Goal: Information Seeking & Learning: Learn about a topic

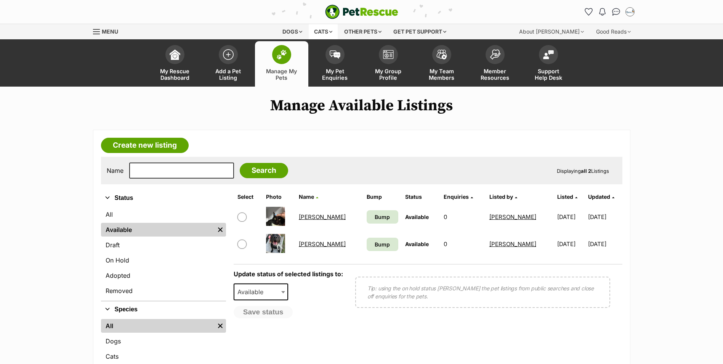
click at [326, 33] on div "Cats" at bounding box center [323, 31] width 29 height 15
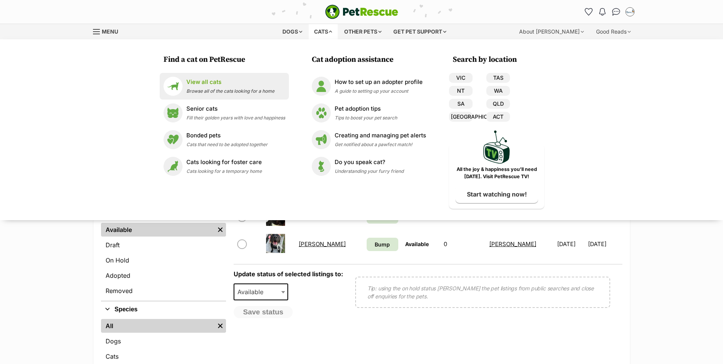
click at [208, 85] on p "View all cats" at bounding box center [230, 82] width 88 height 9
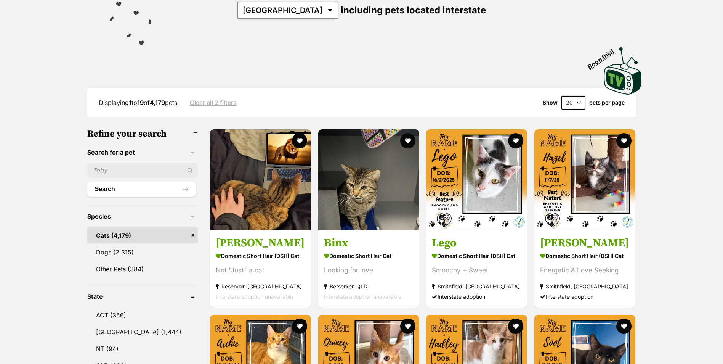
click at [112, 170] on input "text" at bounding box center [142, 170] width 111 height 14
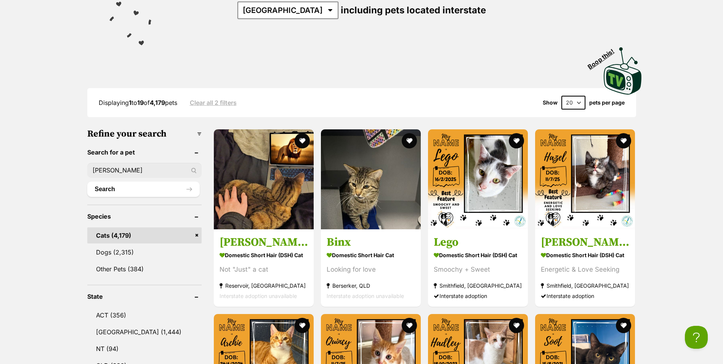
type input "zeppelin"
click at [140, 185] on button "Search" at bounding box center [143, 188] width 112 height 15
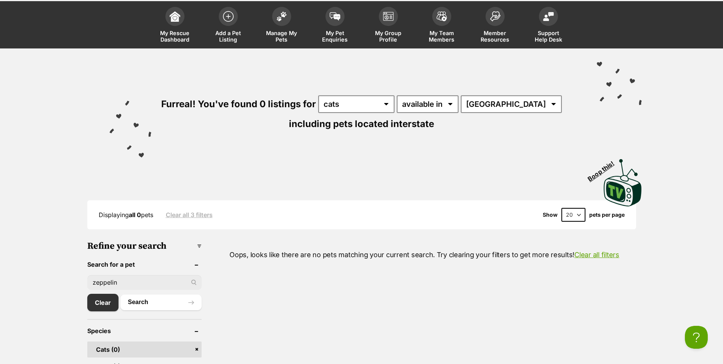
drag, startPoint x: 86, startPoint y: 282, endPoint x: 47, endPoint y: 280, distance: 38.9
type input "x"
type input "cher"
click at [120, 294] on button "Search" at bounding box center [160, 301] width 81 height 15
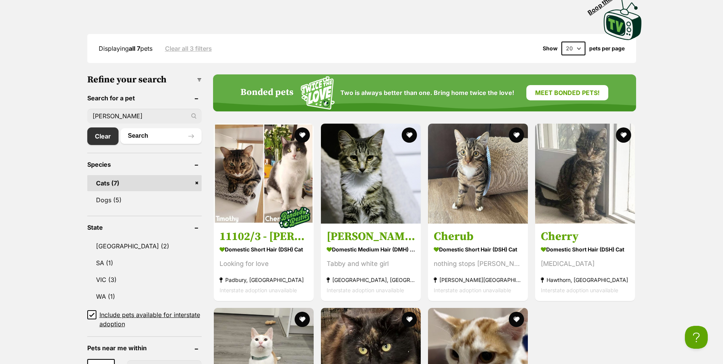
scroll to position [191, 0]
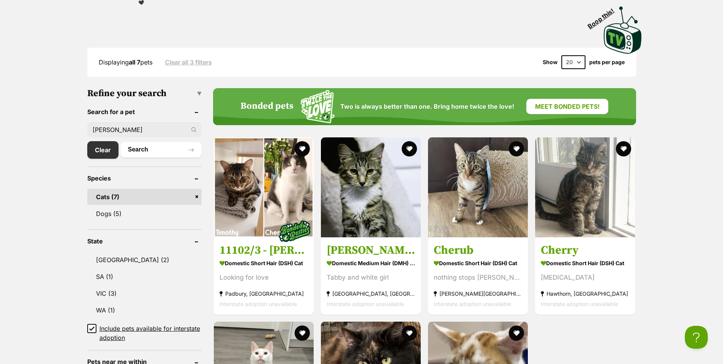
drag, startPoint x: 95, startPoint y: 131, endPoint x: 53, endPoint y: 131, distance: 42.3
type input "stardust"
click at [159, 148] on button "Search" at bounding box center [160, 149] width 81 height 15
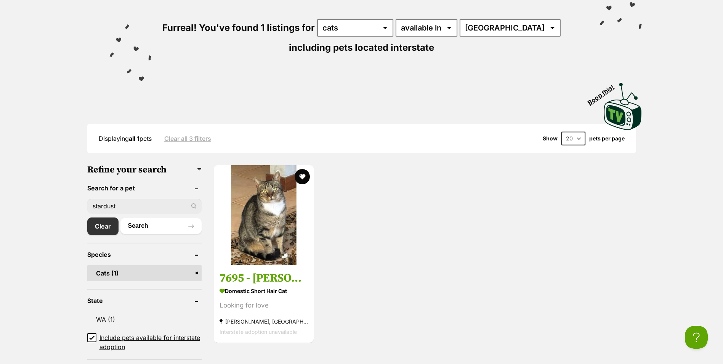
drag, startPoint x: 140, startPoint y: 206, endPoint x: 61, endPoint y: 202, distance: 79.8
type input "oasis"
click at [120, 218] on button "Search" at bounding box center [160, 225] width 81 height 15
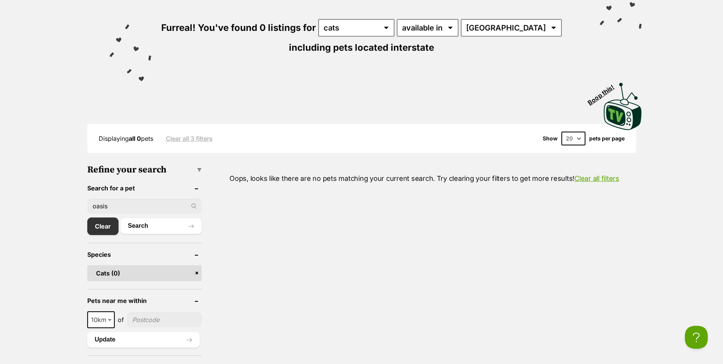
drag, startPoint x: 118, startPoint y: 207, endPoint x: 91, endPoint y: 206, distance: 27.1
click at [91, 206] on input "oasis" at bounding box center [144, 206] width 114 height 14
type input "Kiss"
click at [120, 218] on button "Search" at bounding box center [160, 225] width 81 height 15
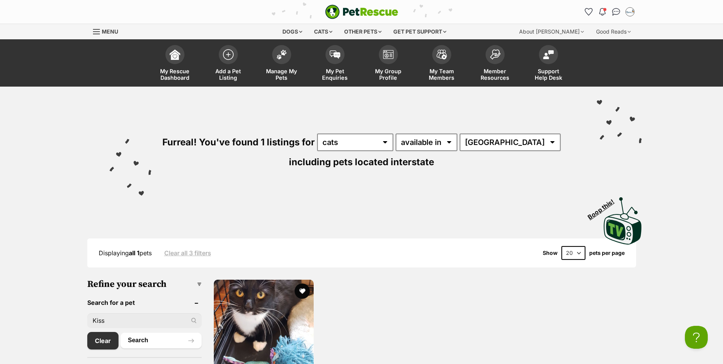
drag, startPoint x: 129, startPoint y: 316, endPoint x: 58, endPoint y: 324, distance: 71.7
type input "Jagger"
click at [120, 332] on button "Search" at bounding box center [160, 339] width 81 height 15
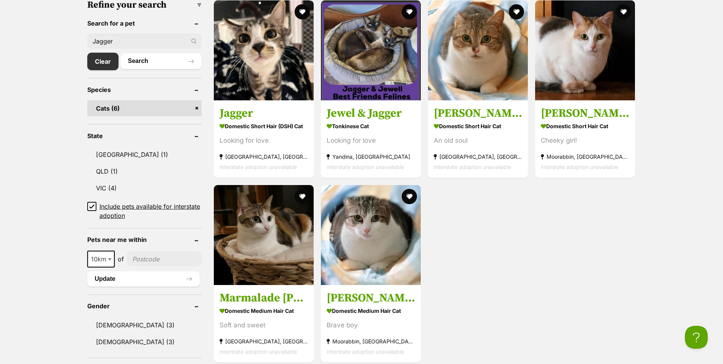
scroll to position [267, 0]
